Goal: Information Seeking & Learning: Learn about a topic

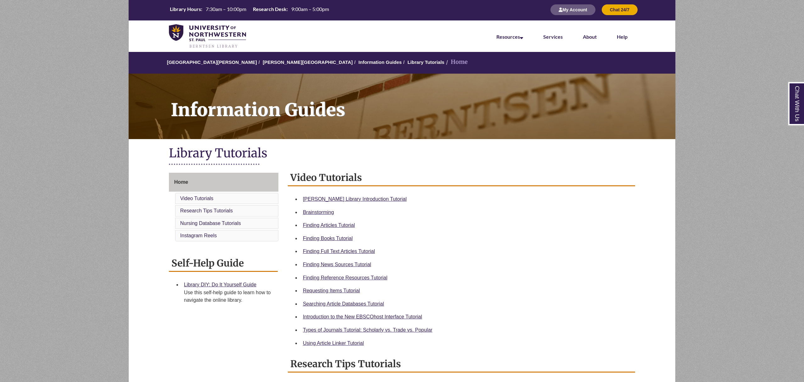
scroll to position [1, 0]
click at [320, 239] on link "Finding Books Tutorial" at bounding box center [328, 237] width 50 height 5
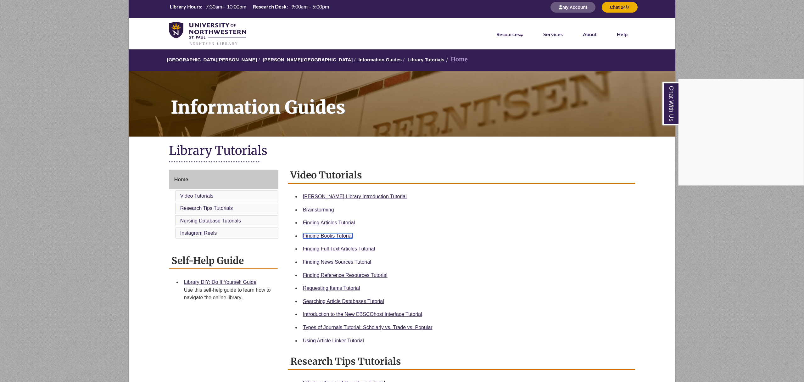
scroll to position [4, 0]
click at [397, 293] on div "Chat With Us" at bounding box center [402, 191] width 804 height 382
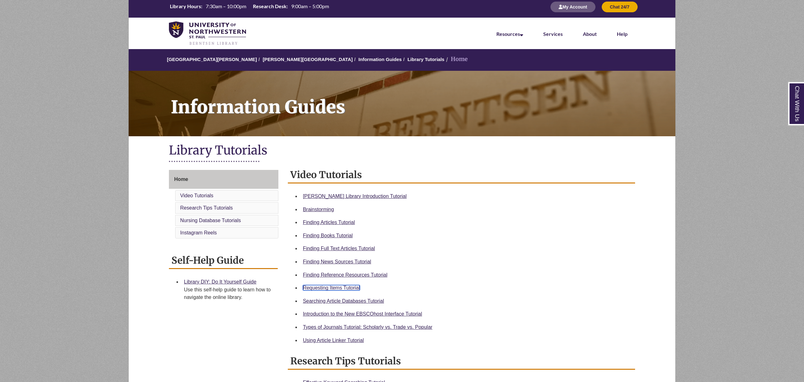
click at [330, 289] on link "Requesting Items Tutorial" at bounding box center [331, 287] width 57 height 5
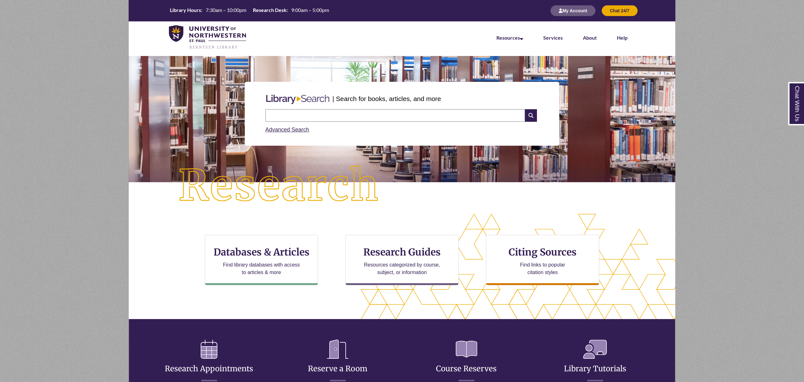
click at [303, 112] on input "text" at bounding box center [395, 115] width 260 height 13
type input "**********"
click at [534, 114] on icon at bounding box center [531, 115] width 12 height 13
